Goal: Task Accomplishment & Management: Manage account settings

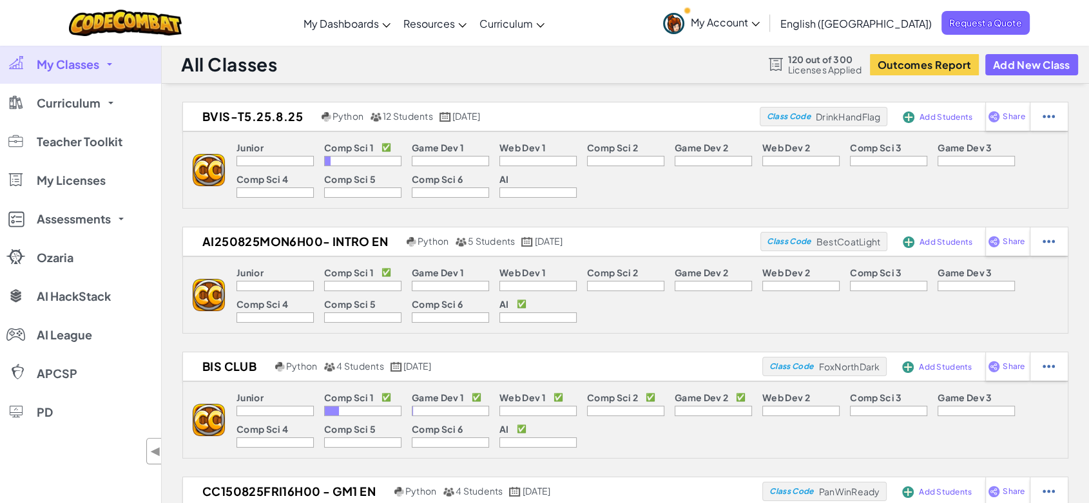
scroll to position [215, 0]
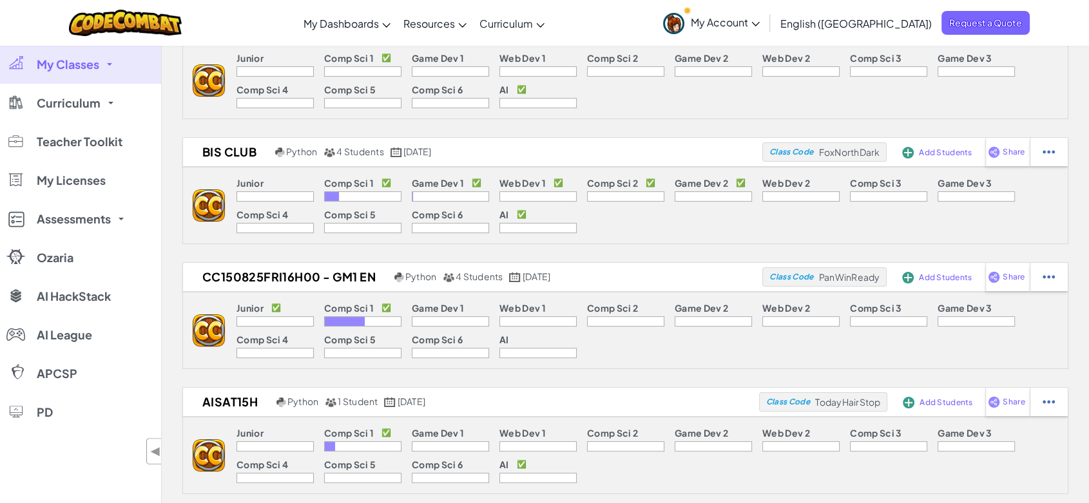
click at [106, 59] on link "My Classes" at bounding box center [80, 64] width 161 height 39
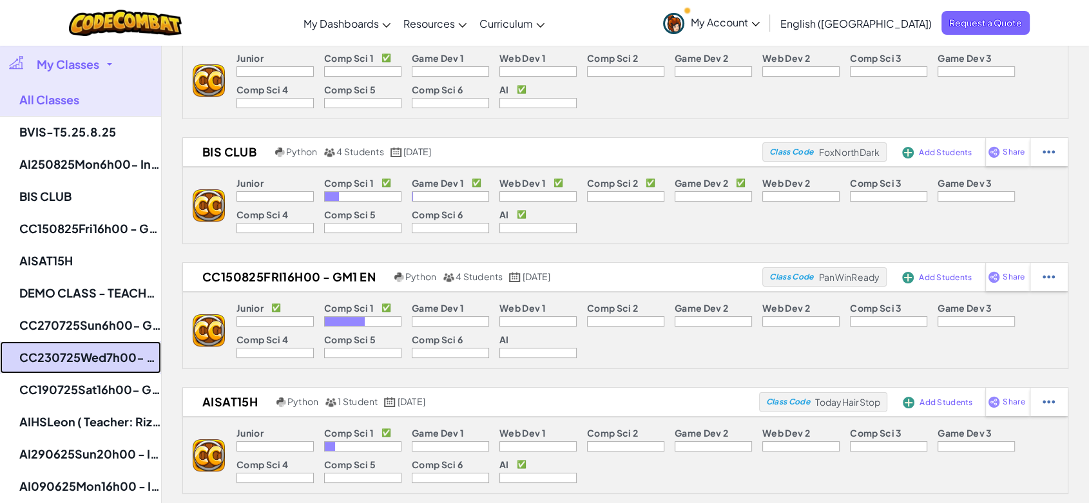
click at [82, 360] on link "CC230725Wed7h00- GM1 EN" at bounding box center [80, 357] width 161 height 32
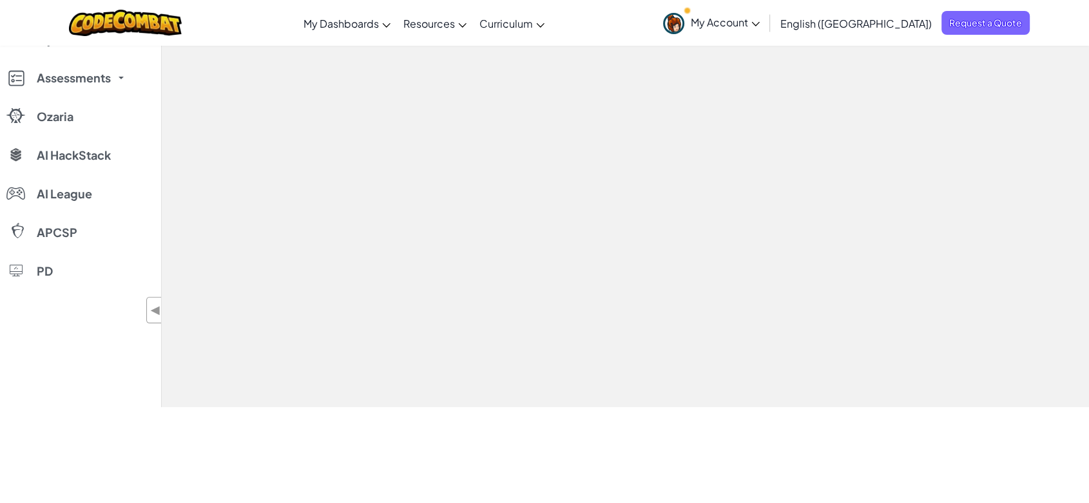
select select "560f1a9f22961295f9427742"
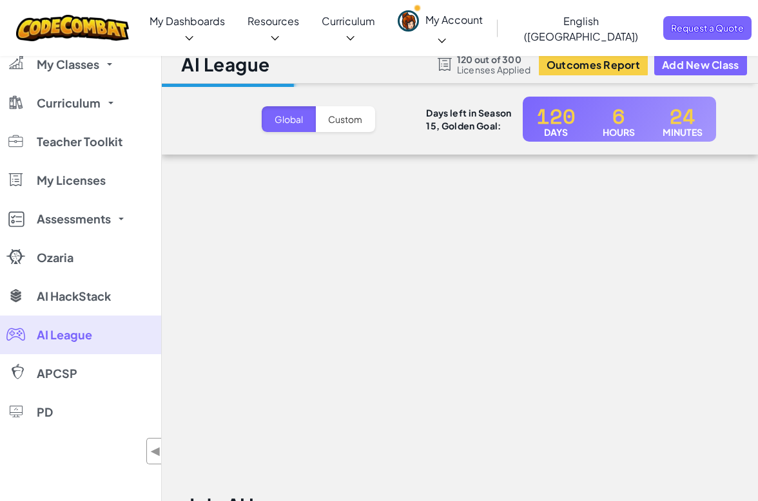
click at [21, 451] on div "My Classes All Classes BVIS-T5.25.8.25 AI250825Mon6h00- Intro EN BIS CLUB CC150…" at bounding box center [80, 295] width 161 height 501
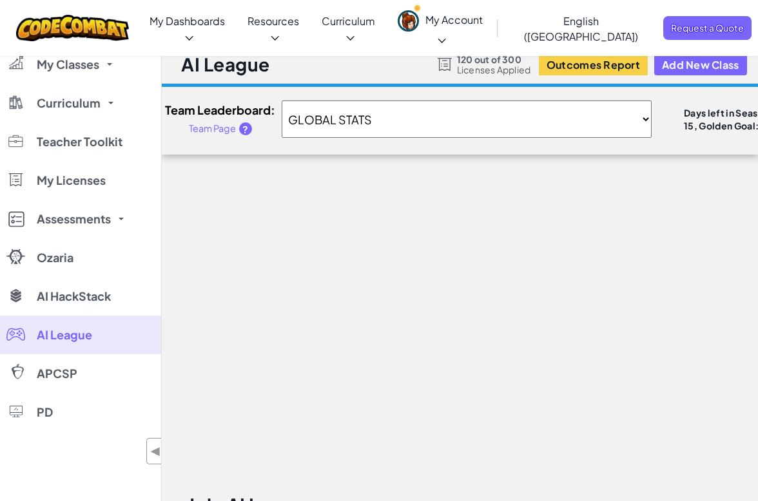
scroll to position [72, 0]
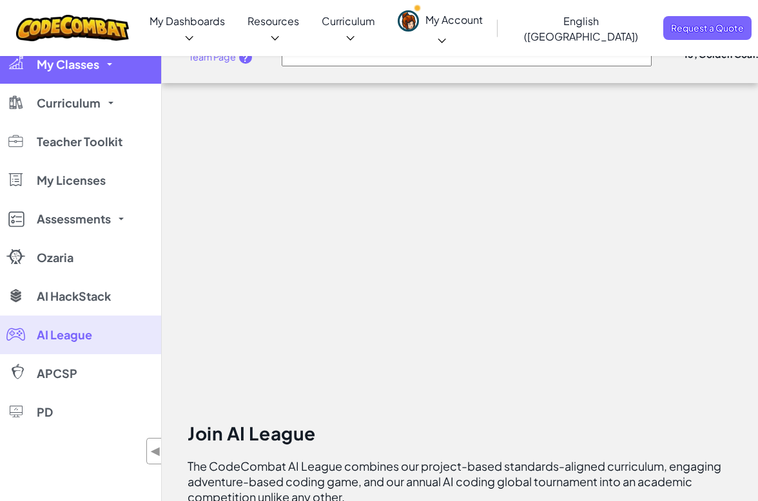
click at [79, 72] on link "My Classes" at bounding box center [80, 64] width 161 height 39
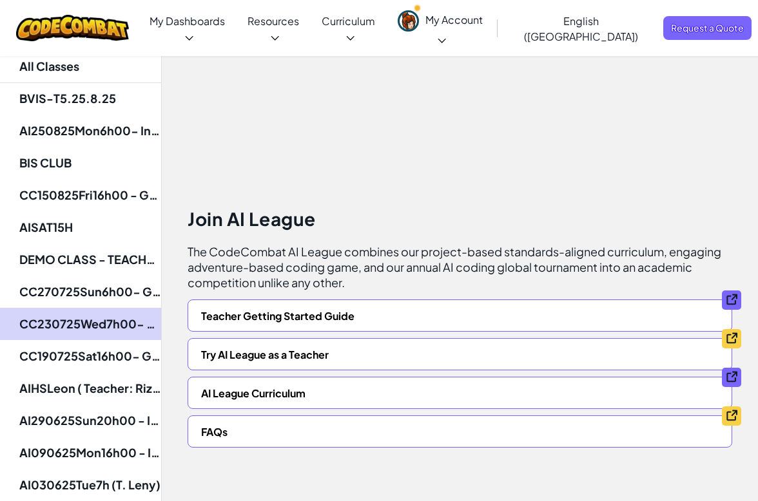
scroll to position [358, 0]
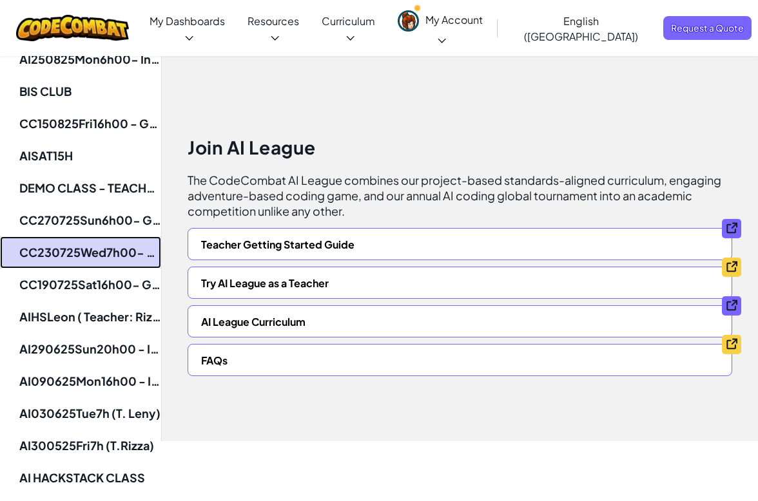
click at [98, 254] on link "CC230725Wed7h00- GM1 EN" at bounding box center [80, 252] width 161 height 32
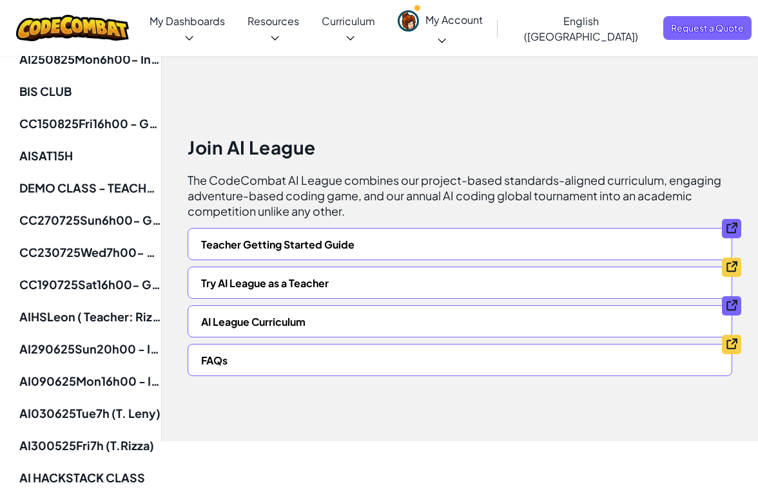
select select "560f1a9f22961295f9427742"
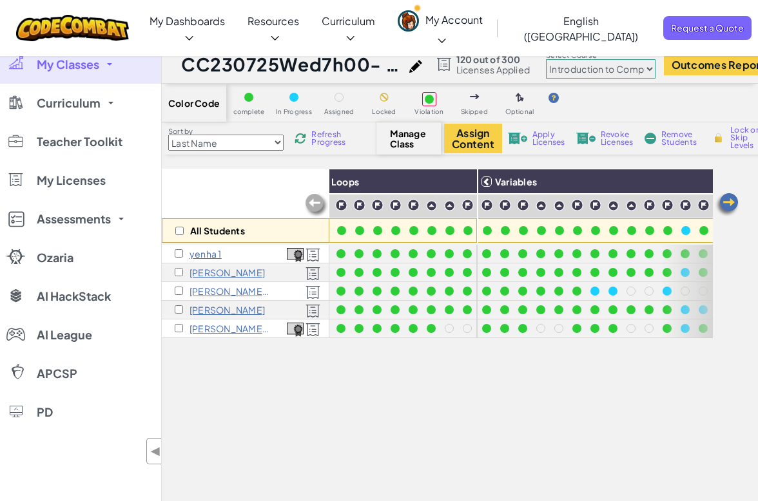
scroll to position [0, 318]
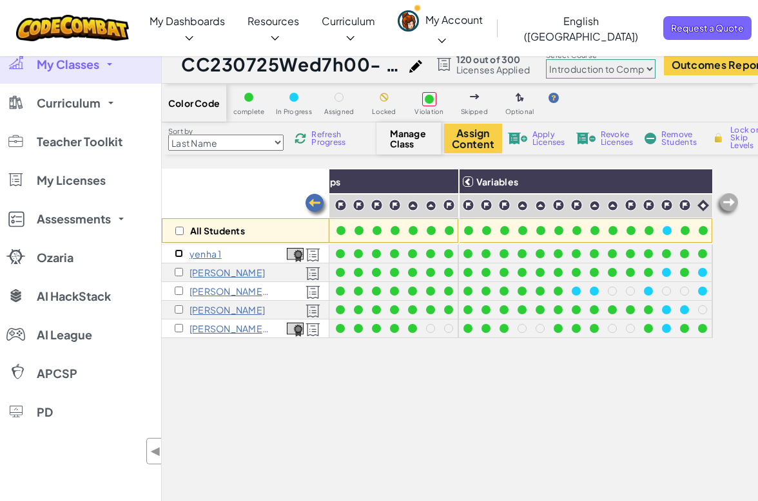
click at [175, 251] on input "checkbox" at bounding box center [179, 253] width 8 height 8
checkbox input "true"
click at [475, 139] on button "Assign Content" at bounding box center [473, 139] width 58 height 30
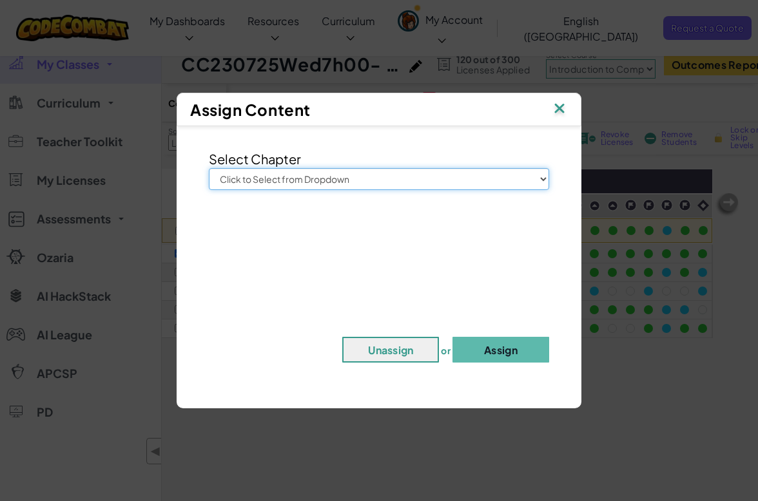
click at [444, 182] on select "Click to Select from Dropdown Junior Introduction to Computer Science Game Deve…" at bounding box center [379, 179] width 340 height 22
click at [655, 374] on div "Assign Content Select Chapter Click to Select from Dropdown Junior Introduction…" at bounding box center [379, 250] width 758 height 501
click at [553, 113] on img at bounding box center [559, 109] width 17 height 19
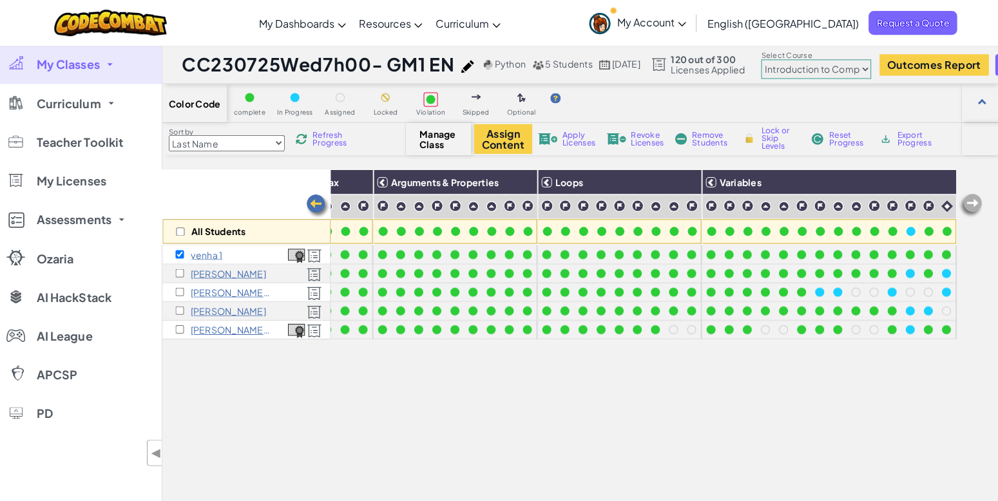
scroll to position [0, 77]
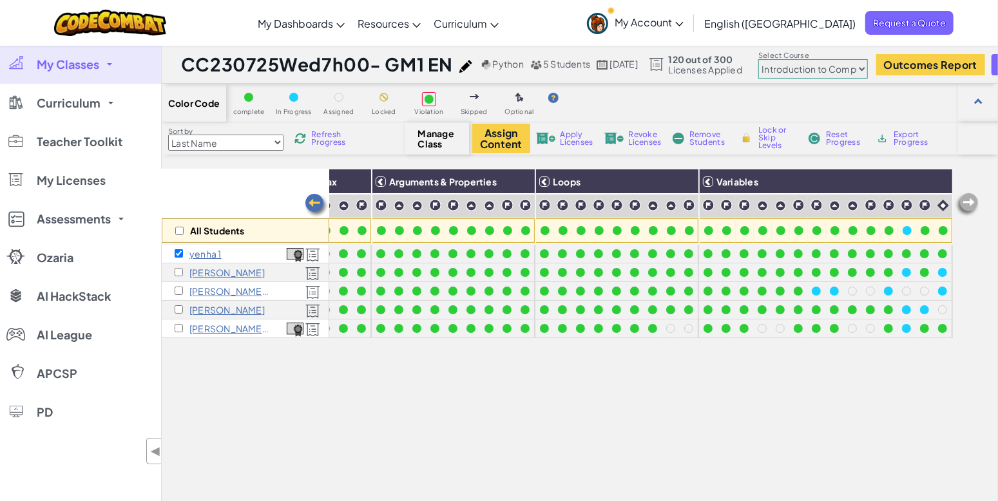
click at [438, 138] on span "Manage Class" at bounding box center [437, 138] width 38 height 21
click at [480, 143] on button "Assign Content" at bounding box center [501, 139] width 58 height 30
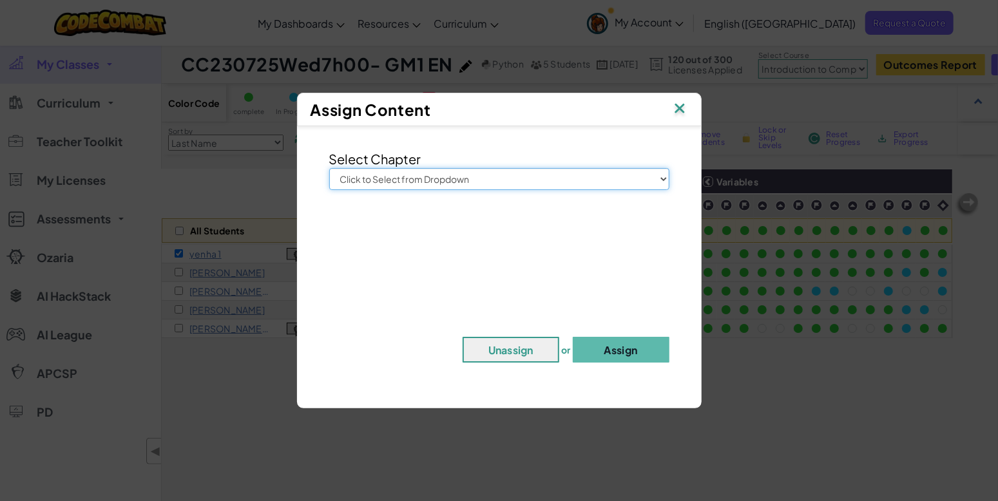
click at [474, 176] on select "Click to Select from Dropdown Junior Introduction to Computer Science Game Deve…" at bounding box center [499, 179] width 340 height 22
select select "Game Development 1"
click at [329, 168] on select "Click to Select from Dropdown Junior Introduction to Computer Science Game Deve…" at bounding box center [499, 179] width 340 height 22
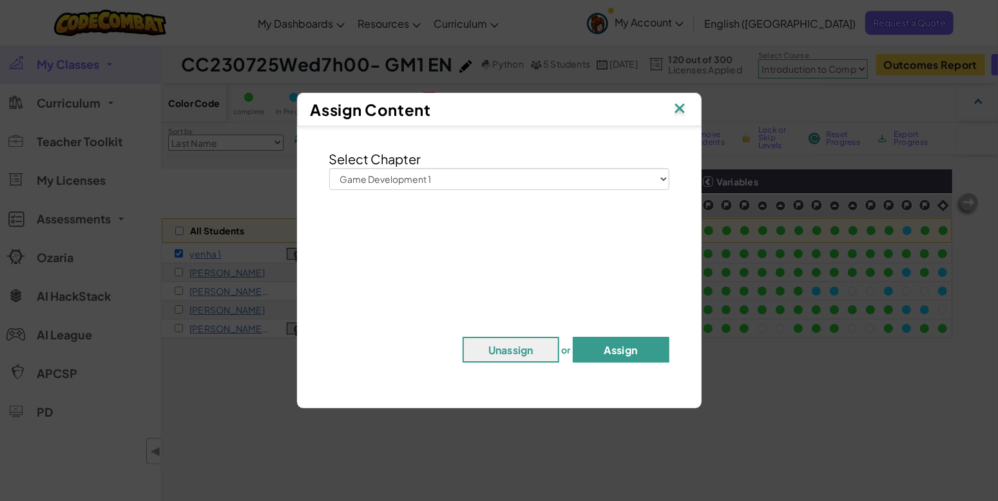
click at [619, 352] on button "Assign" at bounding box center [621, 350] width 97 height 26
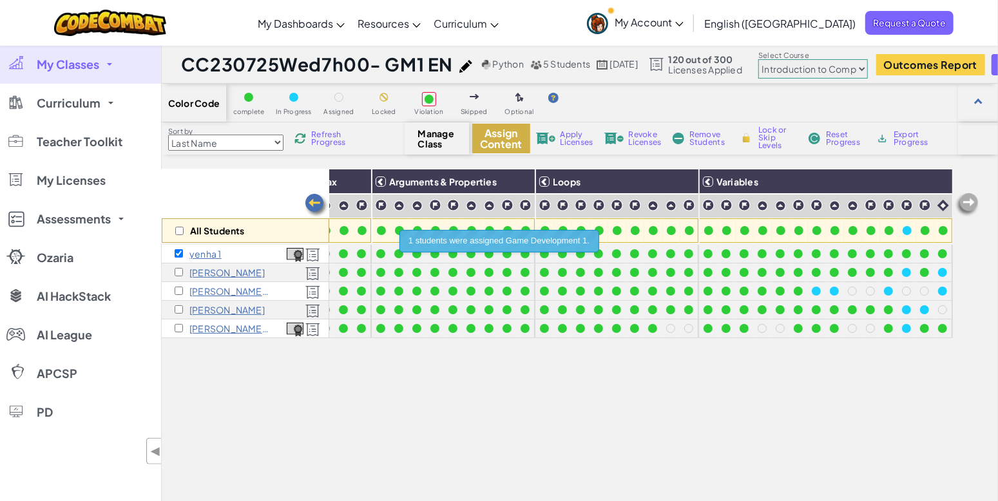
click at [495, 142] on button "Assign Content" at bounding box center [501, 139] width 58 height 30
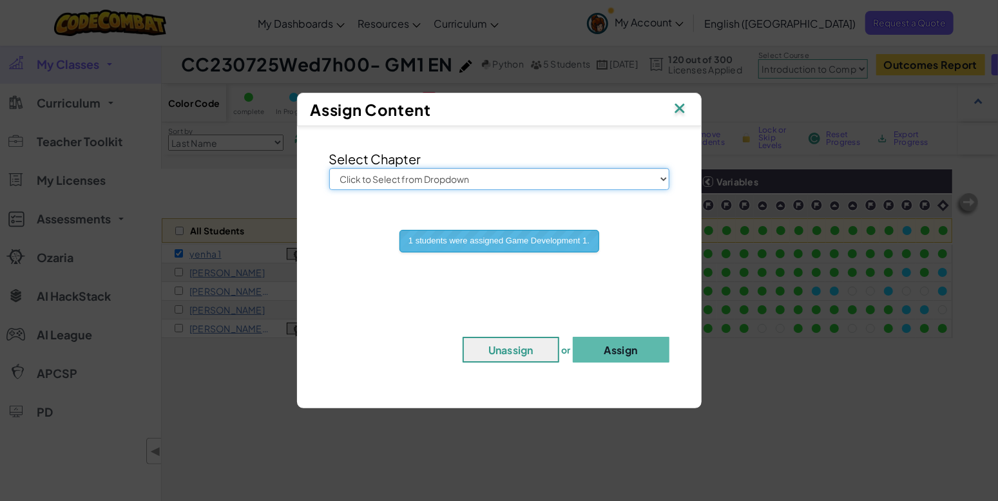
drag, startPoint x: 503, startPoint y: 177, endPoint x: 503, endPoint y: 184, distance: 6.5
click at [503, 177] on select "Click to Select from Dropdown Junior Introduction to Computer Science Game Deve…" at bounding box center [499, 179] width 340 height 22
select select "Game Development 2"
click at [329, 168] on select "Click to Select from Dropdown Junior Introduction to Computer Science Game Deve…" at bounding box center [499, 179] width 340 height 22
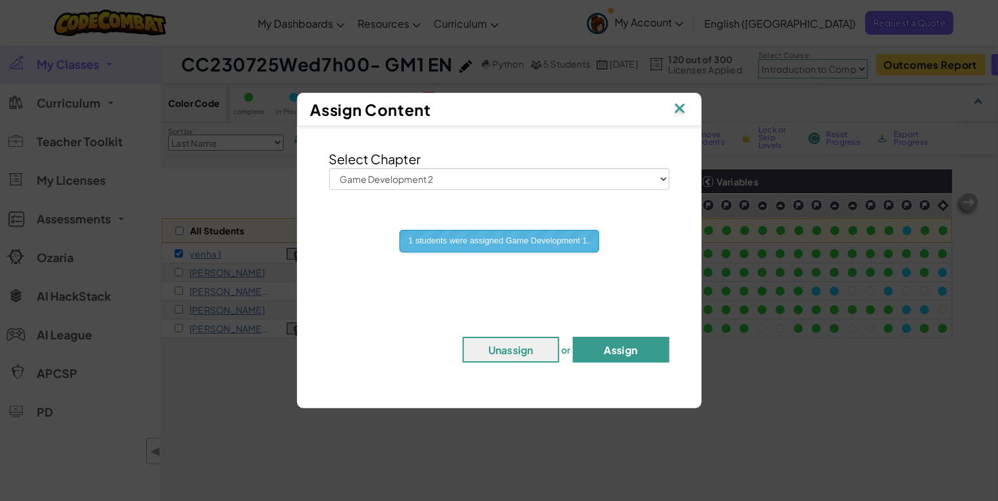
click at [604, 360] on button "Assign" at bounding box center [621, 350] width 97 height 26
click at [606, 352] on button "Assign" at bounding box center [621, 350] width 97 height 26
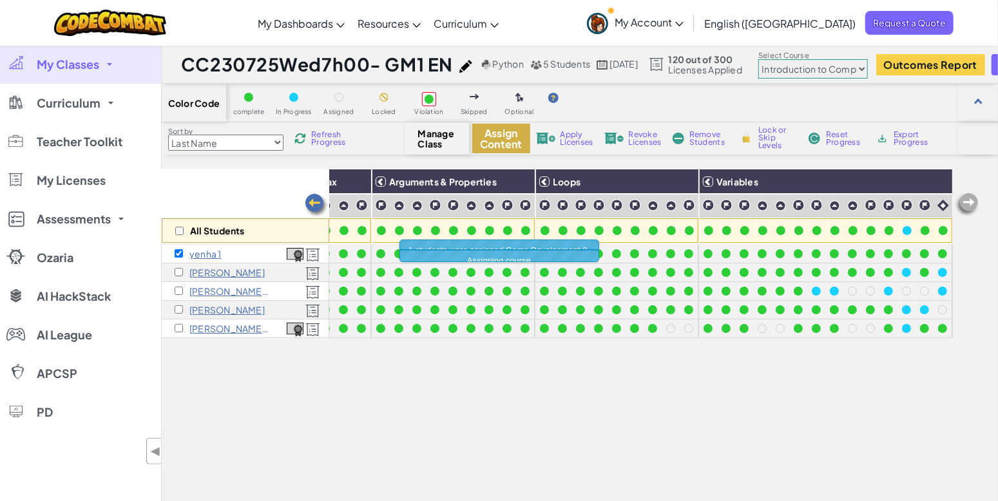
click at [521, 141] on button "Assign Content" at bounding box center [501, 139] width 58 height 30
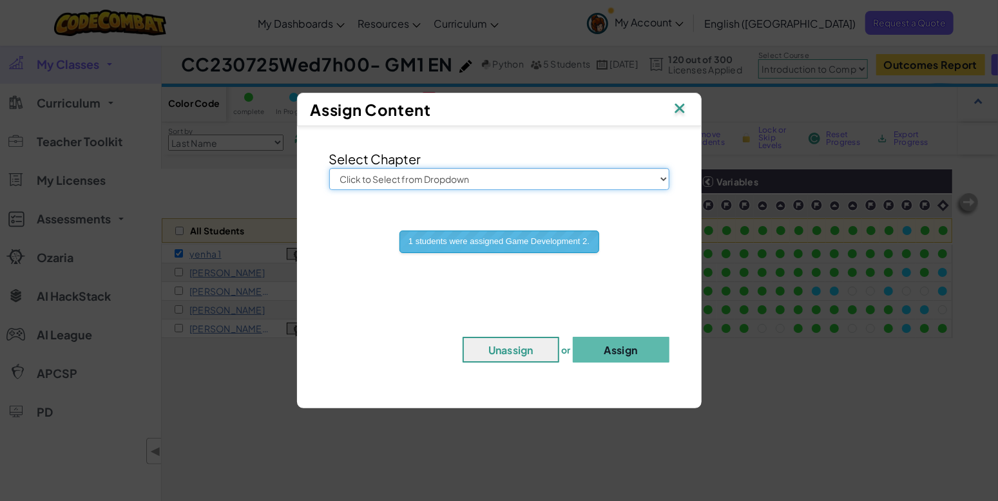
click at [581, 184] on select "Click to Select from Dropdown Junior Introduction to Computer Science Game Deve…" at bounding box center [499, 179] width 340 height 22
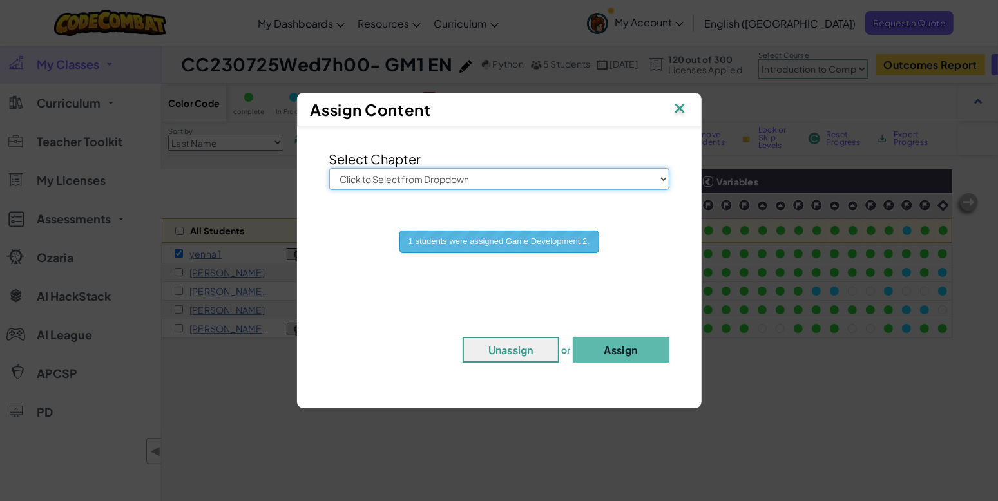
select select "Game Development 3"
click at [329, 168] on select "Click to Select from Dropdown Junior Introduction to Computer Science Game Deve…" at bounding box center [499, 179] width 340 height 22
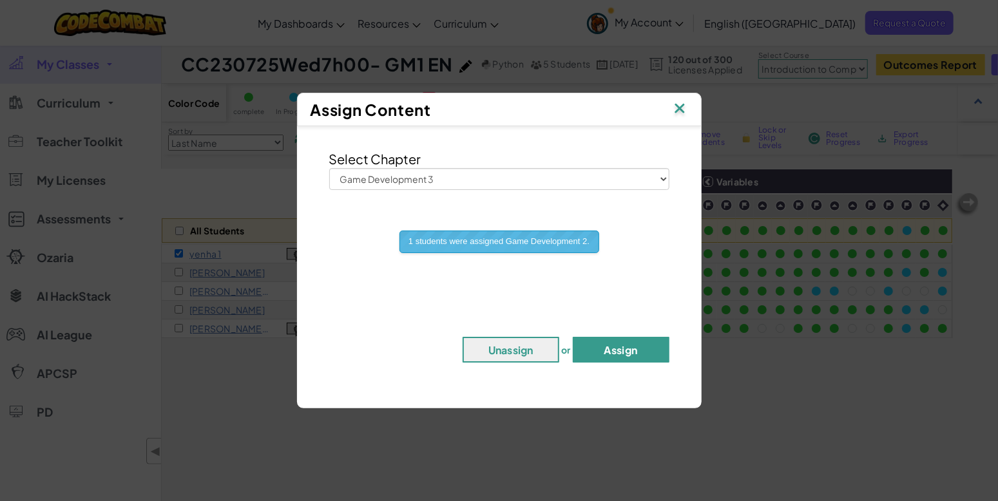
click at [629, 356] on button "Assign" at bounding box center [621, 350] width 97 height 26
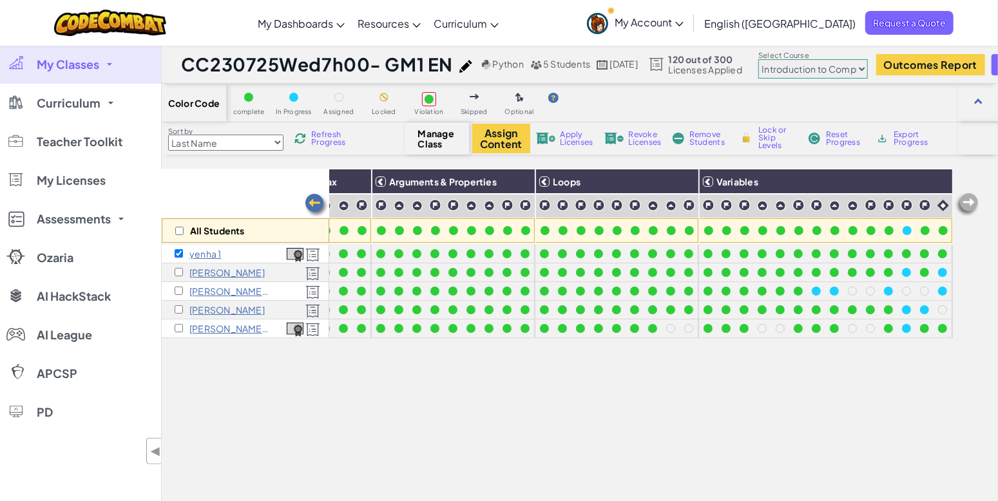
scroll to position [72, 0]
